Goal: Task Accomplishment & Management: Complete application form

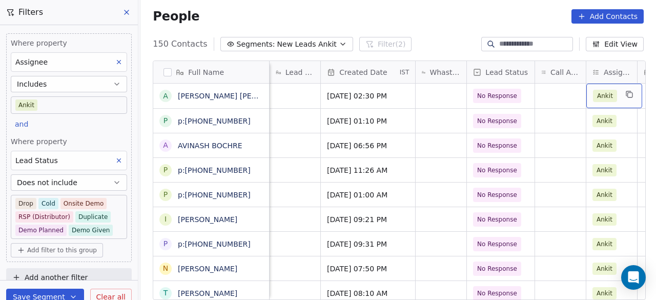
scroll to position [0, 484]
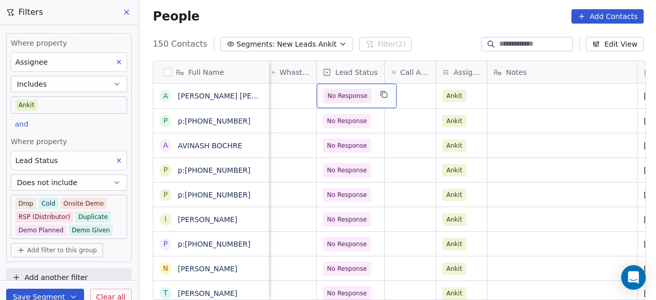
click at [371, 94] on div "No Response" at bounding box center [357, 96] width 80 height 25
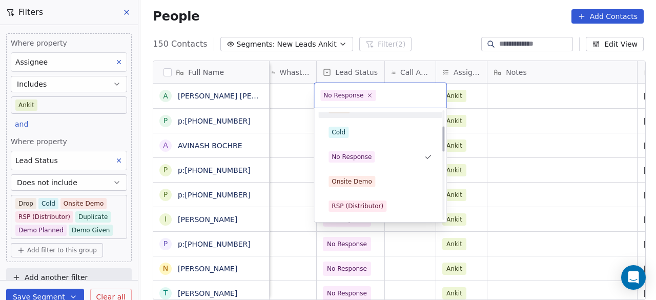
scroll to position [115, 0]
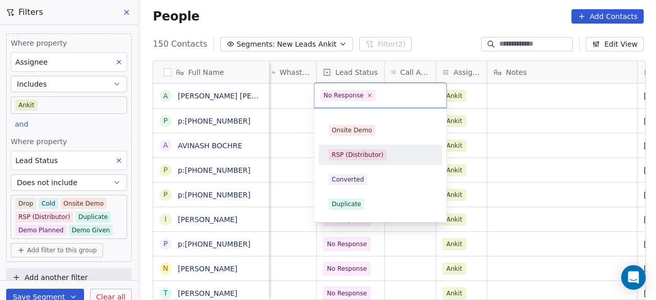
click at [514, 110] on html "On2Cook India Pvt. Ltd. Contacts People Marketing Workflows Campaigns Sales Pip…" at bounding box center [328, 150] width 656 height 300
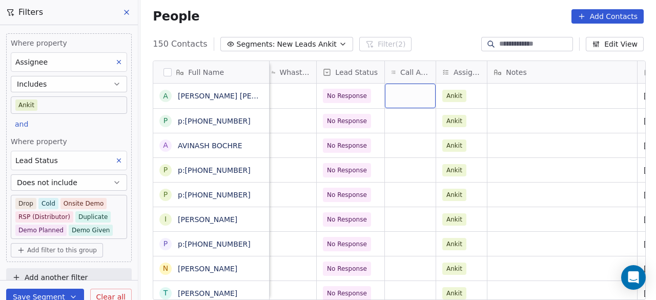
click at [411, 95] on div "grid" at bounding box center [410, 96] width 51 height 25
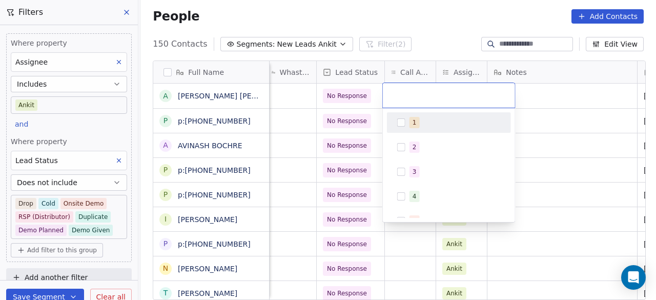
click at [422, 122] on div "1" at bounding box center [455, 122] width 91 height 11
click at [572, 102] on html "On2Cook India Pvt. Ltd. Contacts People Marketing Workflows Campaigns Sales Pip…" at bounding box center [328, 150] width 656 height 300
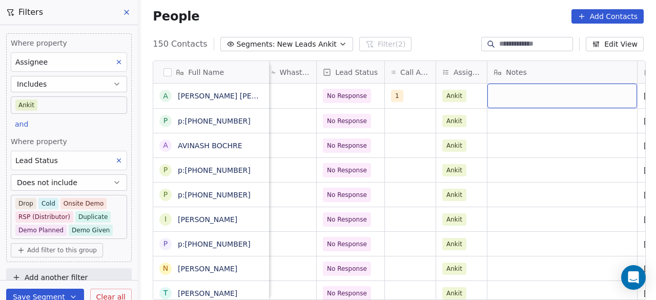
click at [543, 101] on div "grid" at bounding box center [563, 96] width 150 height 25
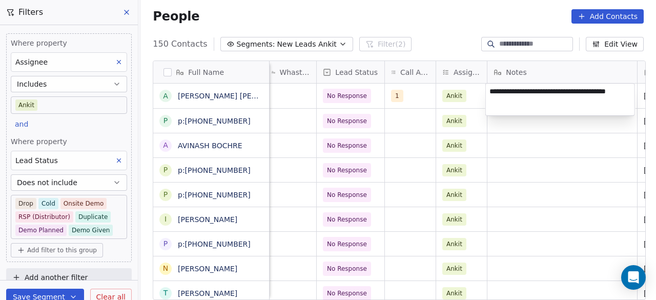
click at [537, 91] on textarea "**********" at bounding box center [560, 100] width 149 height 32
click at [528, 102] on textarea "**********" at bounding box center [560, 100] width 149 height 32
click at [618, 92] on textarea "**********" at bounding box center [560, 100] width 149 height 32
click at [544, 102] on textarea "**********" at bounding box center [560, 100] width 149 height 32
type textarea "**********"
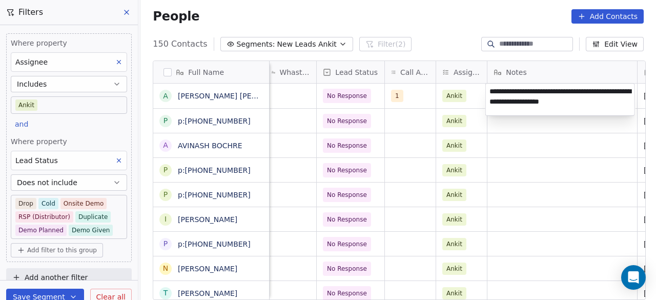
click at [414, 125] on html "On2Cook India Pvt. Ltd. Contacts People Marketing Workflows Campaigns Sales Pip…" at bounding box center [328, 150] width 656 height 300
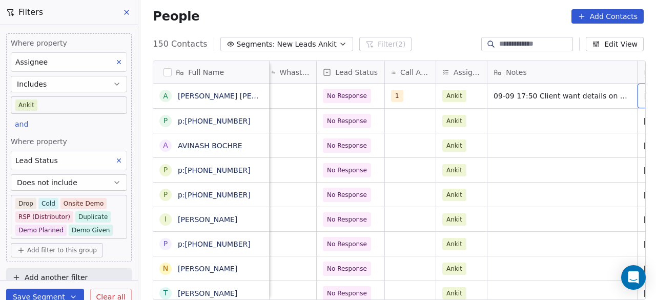
scroll to position [0, 579]
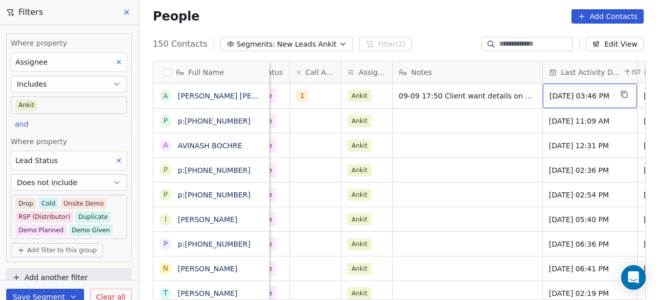
click at [597, 93] on span "[DATE] 03:46 PM" at bounding box center [581, 96] width 63 height 10
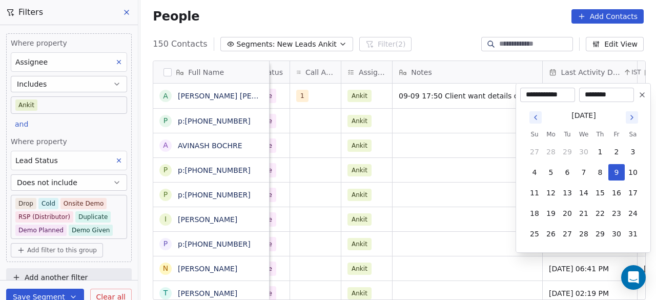
drag, startPoint x: 406, startPoint y: 115, endPoint x: 323, endPoint y: 99, distance: 84.7
click at [407, 115] on html "On2Cook India Pvt. Ltd. Contacts People Marketing Workflows Campaigns Sales Pip…" at bounding box center [328, 150] width 656 height 300
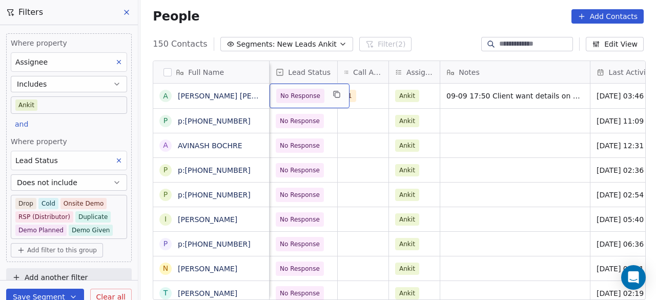
scroll to position [0, 480]
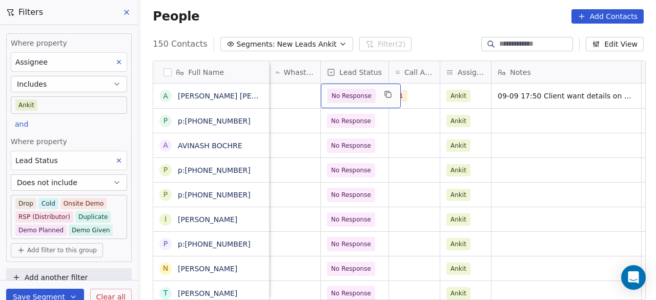
click at [375, 98] on div "No Response" at bounding box center [361, 96] width 80 height 25
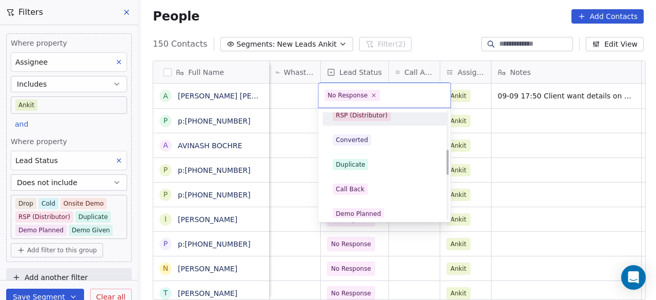
scroll to position [167, 0]
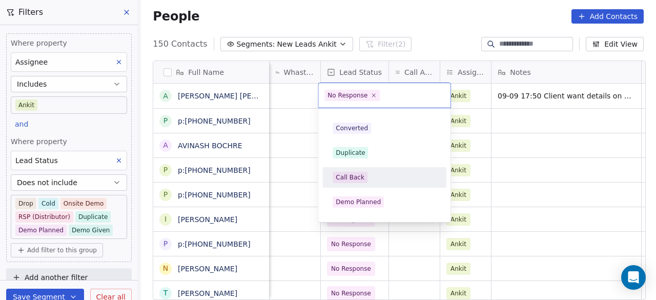
click at [373, 169] on div "Call Back" at bounding box center [385, 177] width 116 height 16
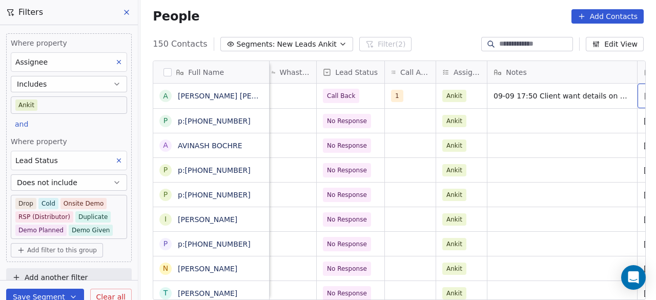
scroll to position [0, 579]
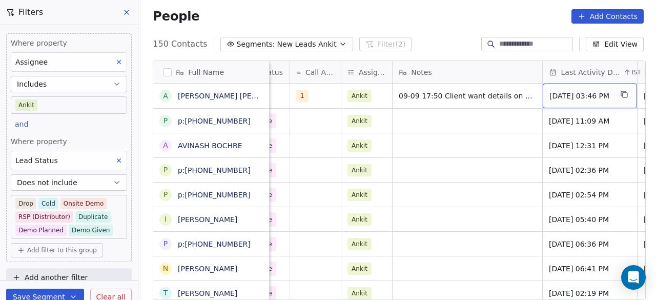
click at [583, 105] on div "[DATE] 03:46 PM" at bounding box center [590, 96] width 94 height 25
click at [582, 100] on span "[DATE] 03:46 PM" at bounding box center [581, 96] width 63 height 10
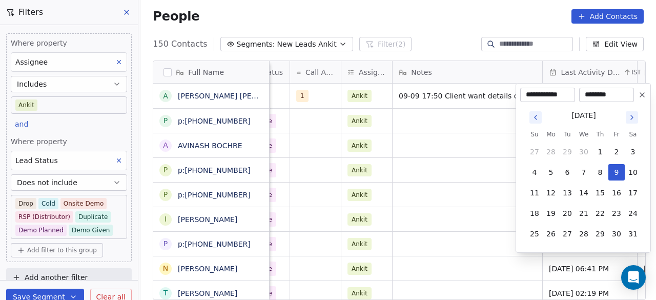
click at [633, 116] on icon "Go to next month" at bounding box center [632, 117] width 8 height 8
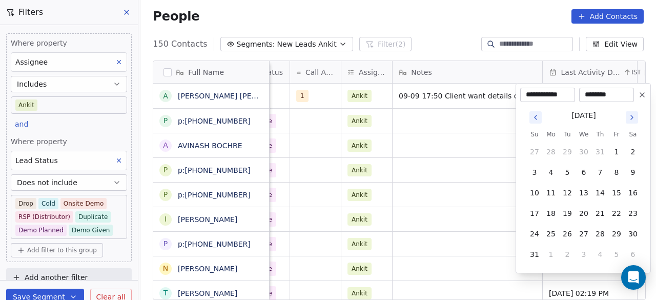
click at [633, 116] on icon "Go to next month" at bounding box center [632, 117] width 8 height 8
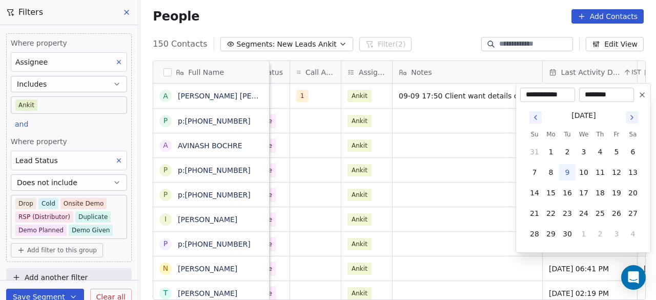
drag, startPoint x: 565, startPoint y: 172, endPoint x: 490, endPoint y: 134, distance: 84.2
click at [566, 173] on button "9" at bounding box center [568, 172] width 16 height 16
type input "**********"
click at [477, 123] on html "On2Cook India Pvt. Ltd. Contacts People Marketing Workflows Campaigns Sales Pip…" at bounding box center [328, 150] width 656 height 300
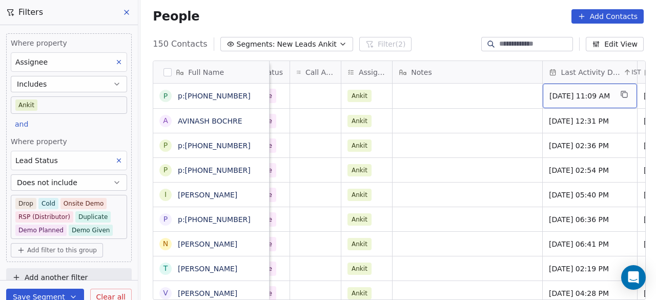
scroll to position [0, 673]
